Goal: Book appointment/travel/reservation

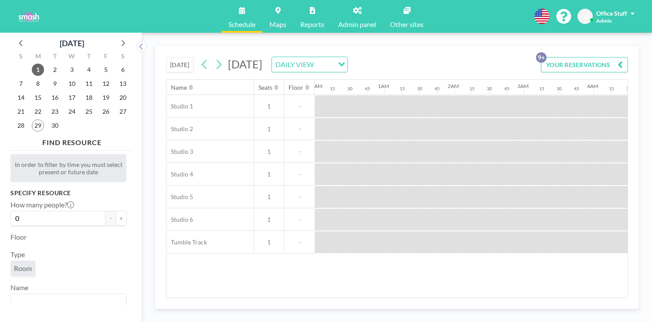
scroll to position [0, 985]
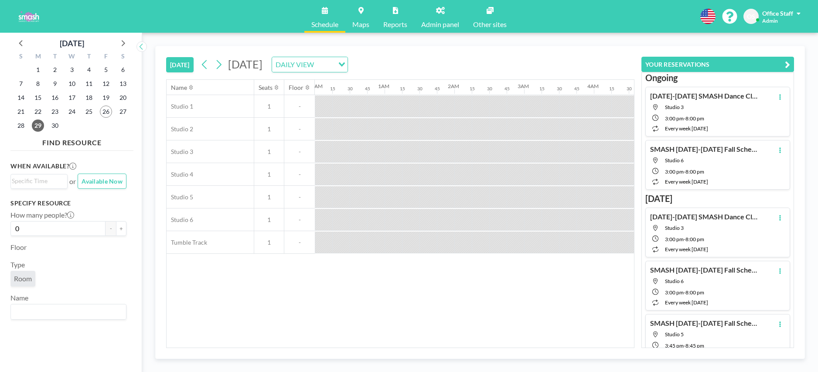
scroll to position [0, 540]
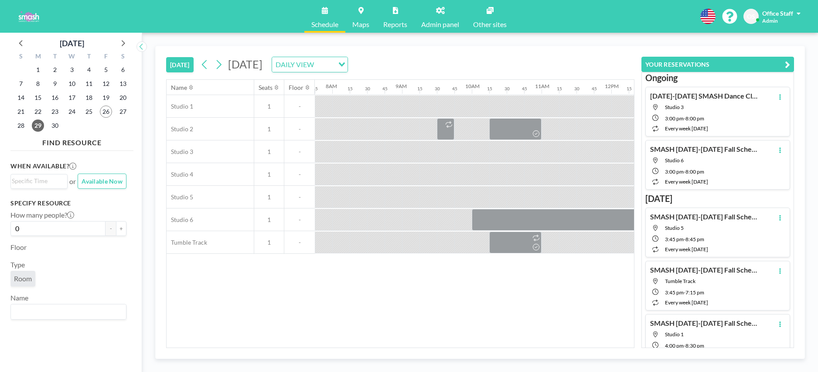
click at [97, 124] on div "3" at bounding box center [105, 126] width 17 height 14
click at [91, 113] on span "25" at bounding box center [89, 111] width 12 height 12
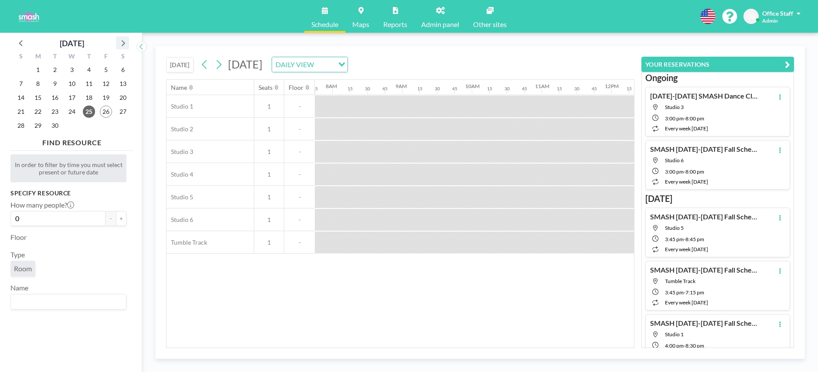
click at [123, 43] on icon at bounding box center [122, 42] width 11 height 11
click at [88, 69] on span "2" at bounding box center [89, 70] width 12 height 12
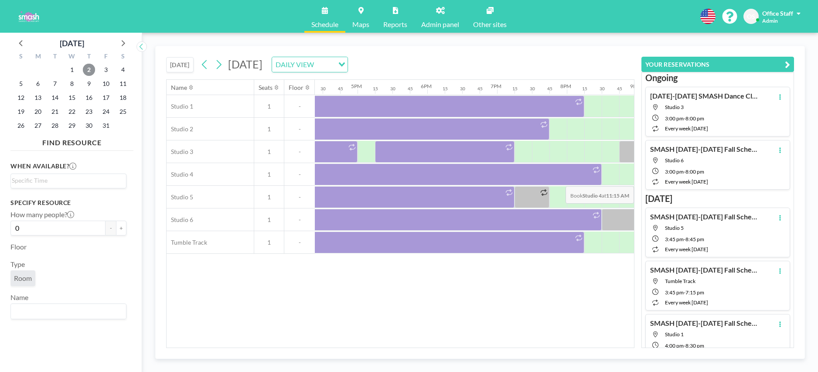
scroll to position [0, 1269]
